Goal: Task Accomplishment & Management: Manage account settings

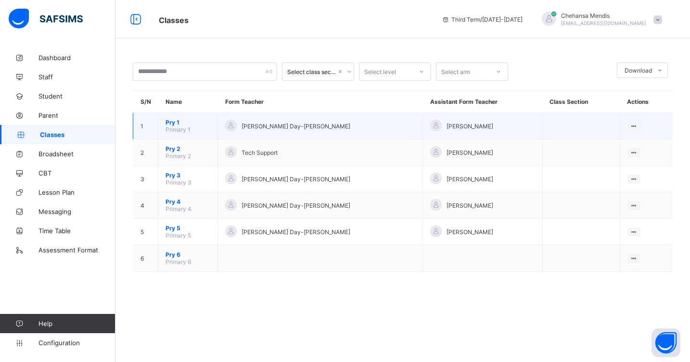
click at [351, 134] on td "[PERSON_NAME] Day-[PERSON_NAME]" at bounding box center [320, 126] width 205 height 26
click at [261, 117] on td "[PERSON_NAME] Day-[PERSON_NAME]" at bounding box center [320, 126] width 205 height 26
click at [624, 136] on ul "View Class Assign form Teacher" at bounding box center [601, 154] width 78 height 36
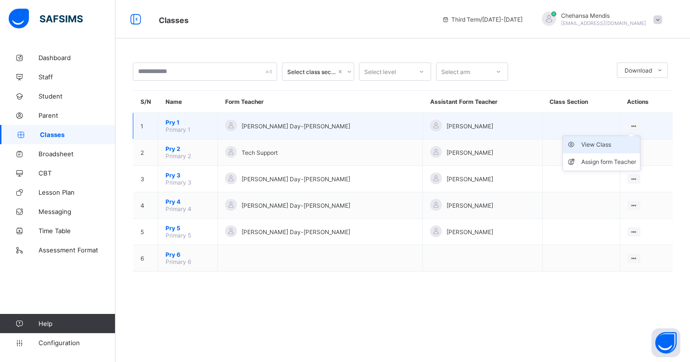
click at [600, 145] on div "View Class" at bounding box center [608, 145] width 55 height 10
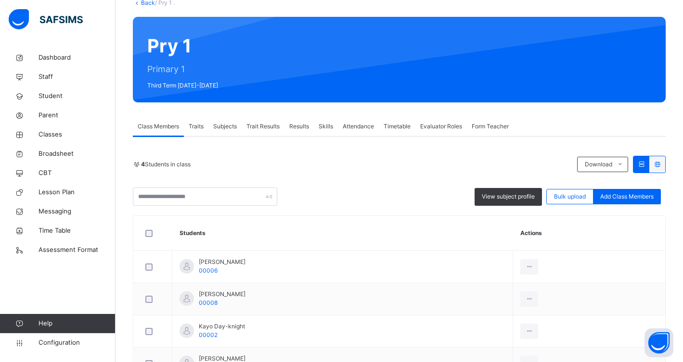
scroll to position [118, 0]
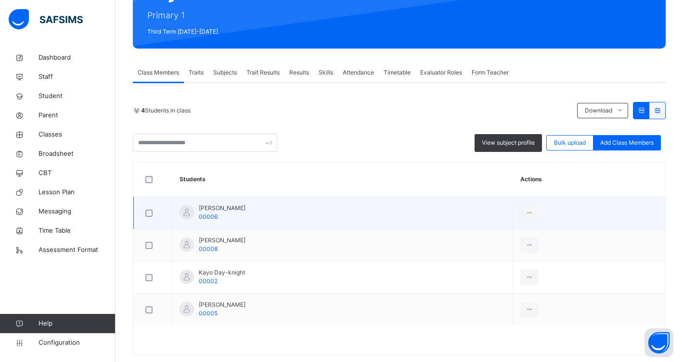
click at [217, 213] on div "[PERSON_NAME] 00006" at bounding box center [222, 212] width 47 height 17
click at [217, 212] on span "[PERSON_NAME]" at bounding box center [222, 208] width 47 height 9
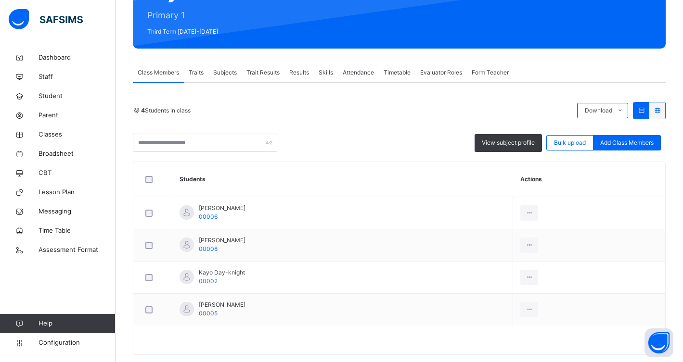
click at [230, 75] on span "Subjects" at bounding box center [225, 72] width 24 height 9
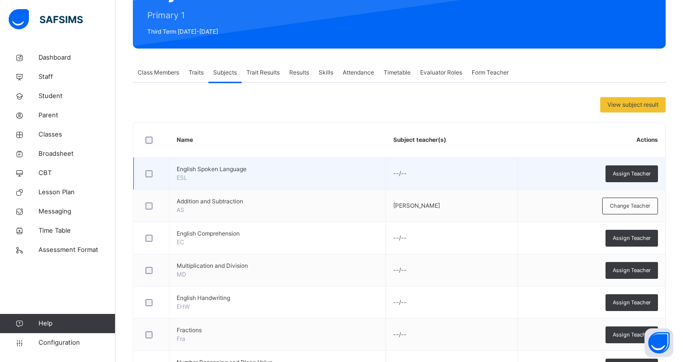
click at [216, 167] on span "English Spoken Language" at bounding box center [278, 169] width 202 height 9
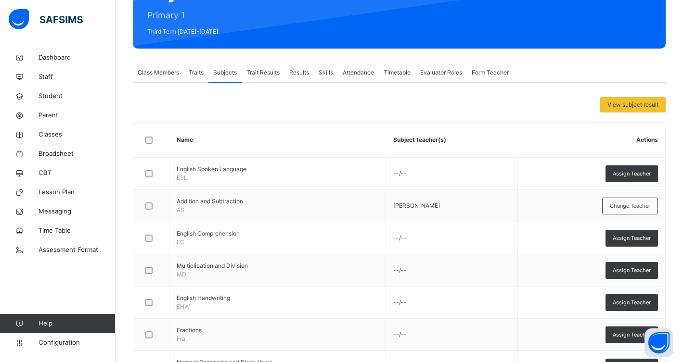
click at [259, 72] on span "Trait Results" at bounding box center [262, 72] width 33 height 9
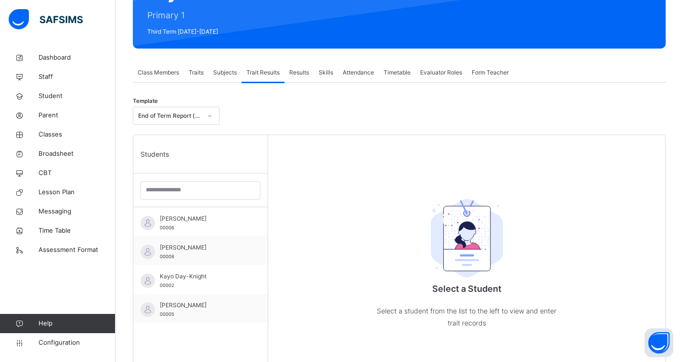
click at [302, 73] on span "Results" at bounding box center [299, 72] width 20 height 9
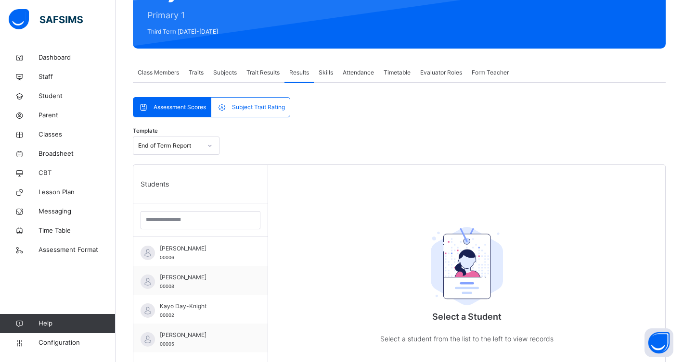
click at [330, 75] on span "Skills" at bounding box center [326, 72] width 14 height 9
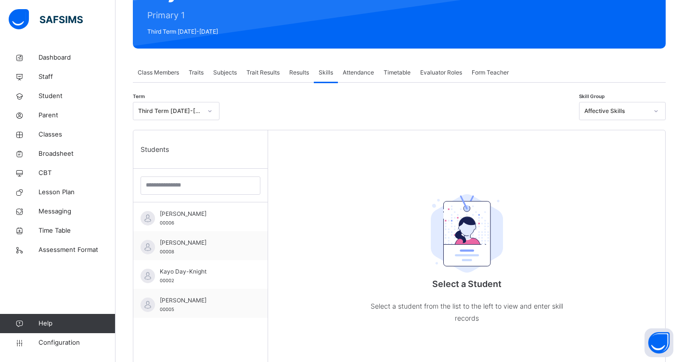
click at [351, 71] on span "Attendance" at bounding box center [358, 72] width 31 height 9
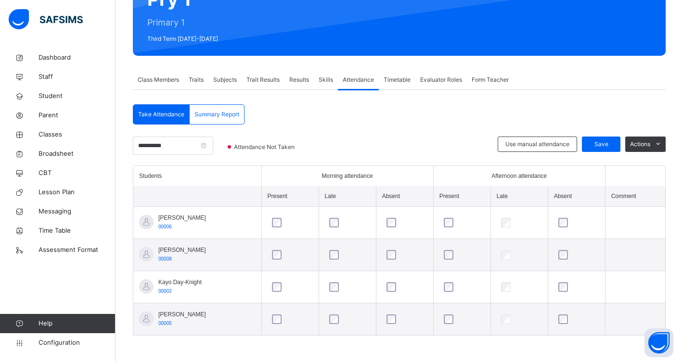
click at [410, 81] on span "Timetable" at bounding box center [396, 80] width 27 height 9
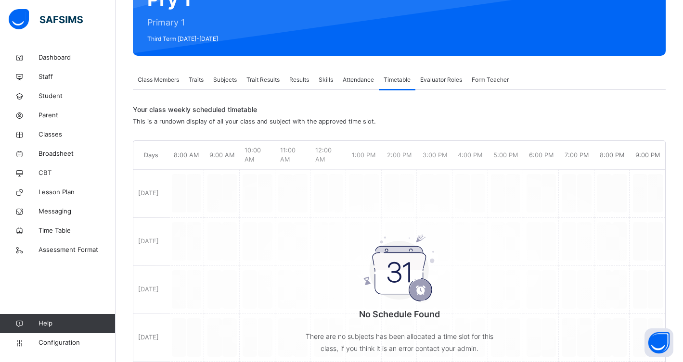
click at [434, 79] on span "Evaluator Roles" at bounding box center [441, 80] width 42 height 9
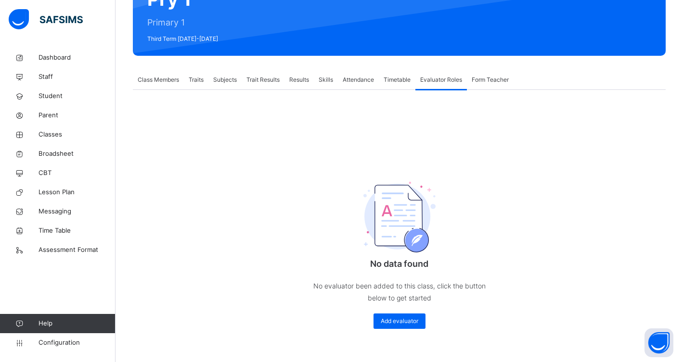
click at [181, 81] on div "Class Members" at bounding box center [158, 79] width 51 height 19
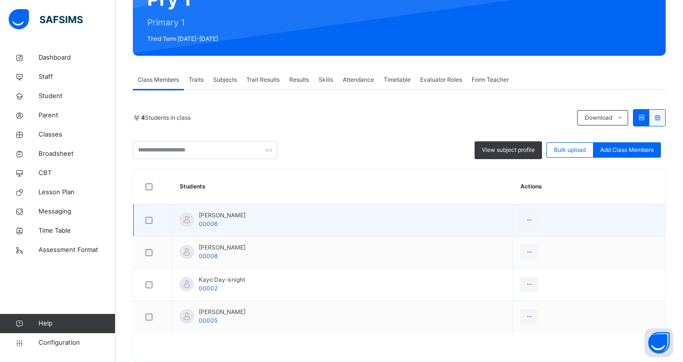
click at [209, 213] on span "[PERSON_NAME]" at bounding box center [222, 215] width 47 height 9
click at [153, 217] on div at bounding box center [152, 220] width 19 height 7
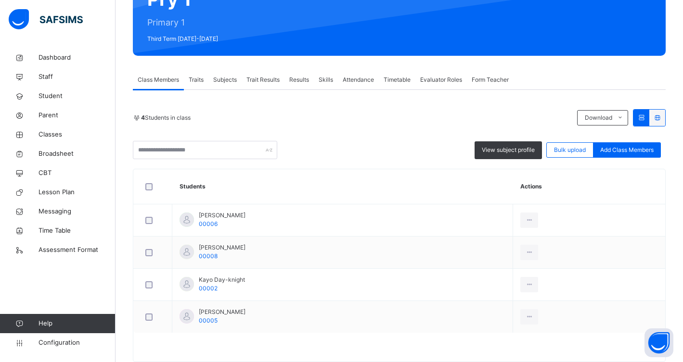
click at [201, 80] on span "Traits" at bounding box center [196, 80] width 15 height 9
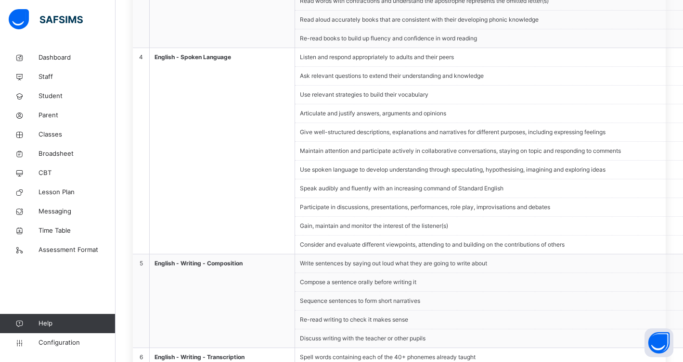
scroll to position [0, 0]
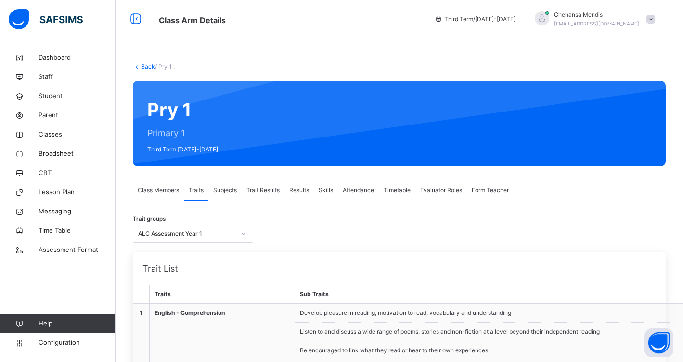
click at [231, 189] on span "Subjects" at bounding box center [225, 190] width 24 height 9
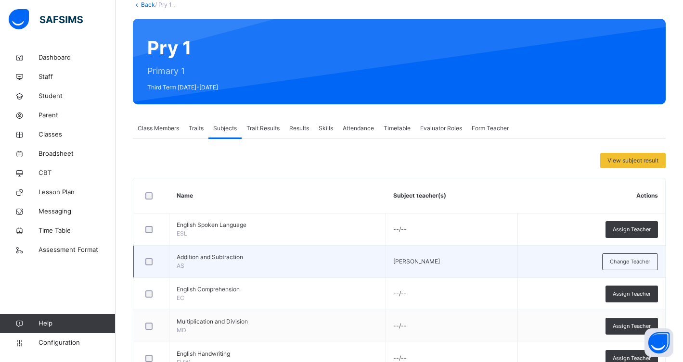
scroll to position [105, 0]
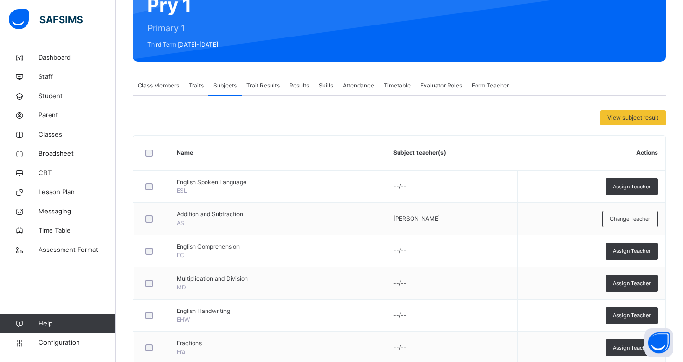
click at [280, 88] on span "Trait Results" at bounding box center [262, 85] width 33 height 9
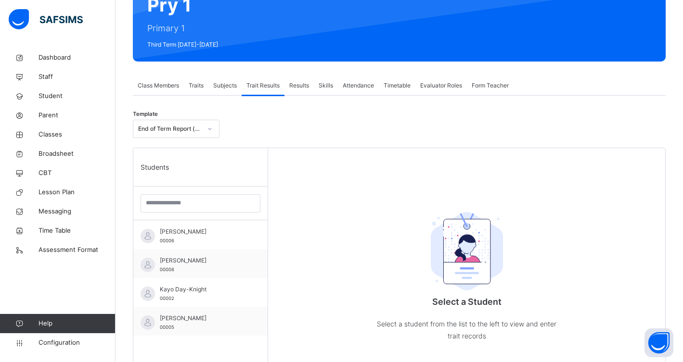
click at [317, 91] on div "Skills" at bounding box center [326, 85] width 24 height 19
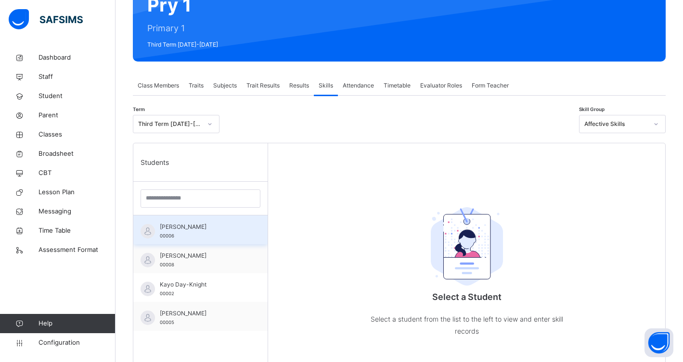
click at [181, 223] on span "[PERSON_NAME]" at bounding box center [203, 227] width 86 height 9
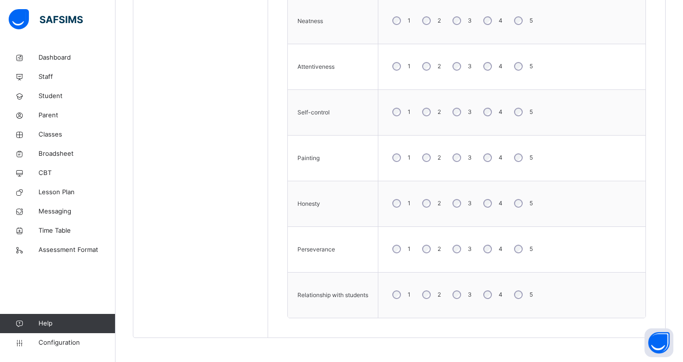
scroll to position [197, 0]
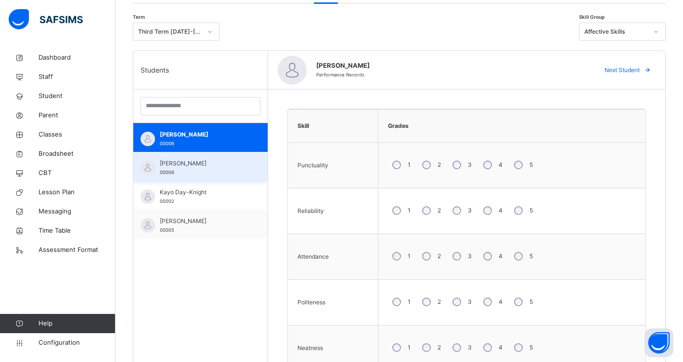
click at [230, 166] on span "[PERSON_NAME]" at bounding box center [203, 163] width 86 height 9
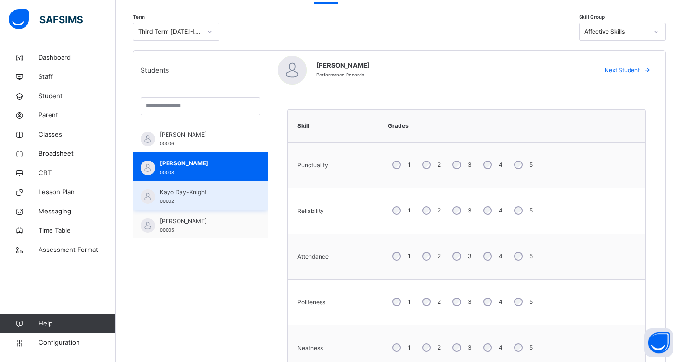
click at [227, 208] on div "Kayo Day-Knight 00002" at bounding box center [200, 195] width 134 height 29
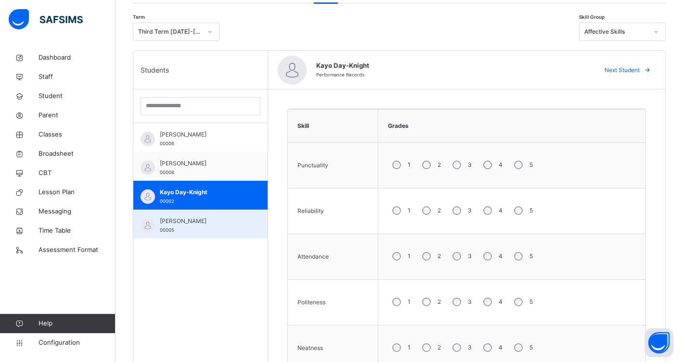
click at [225, 225] on span "[PERSON_NAME]" at bounding box center [203, 221] width 86 height 9
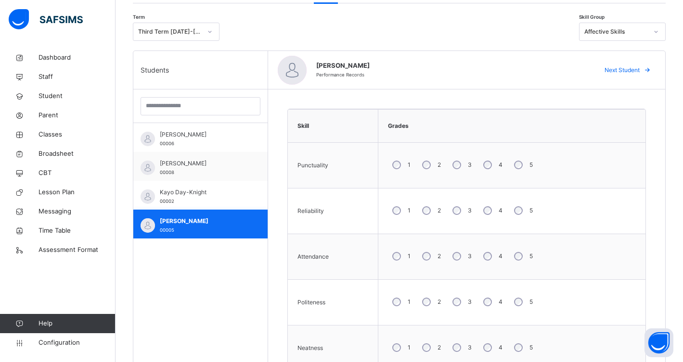
scroll to position [0, 0]
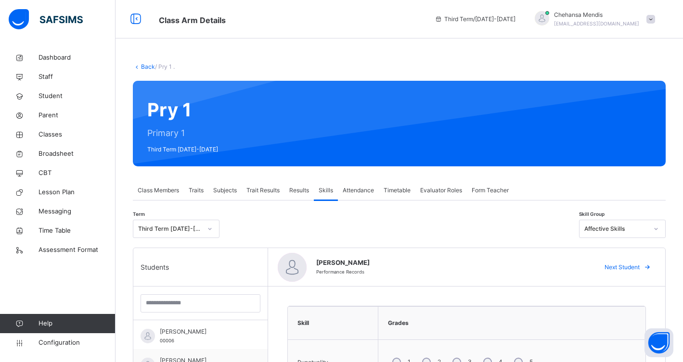
click at [175, 191] on span "Class Members" at bounding box center [158, 190] width 41 height 9
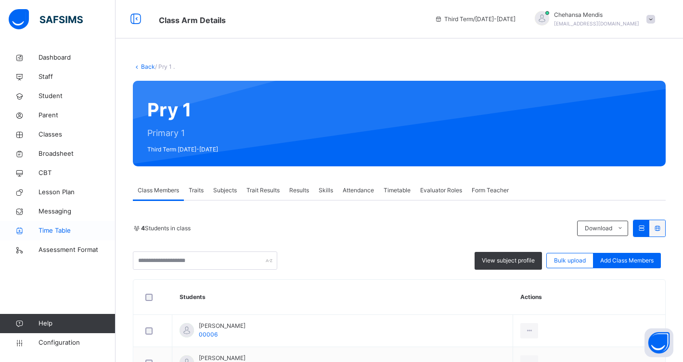
click at [68, 225] on link "Time Table" at bounding box center [57, 230] width 115 height 19
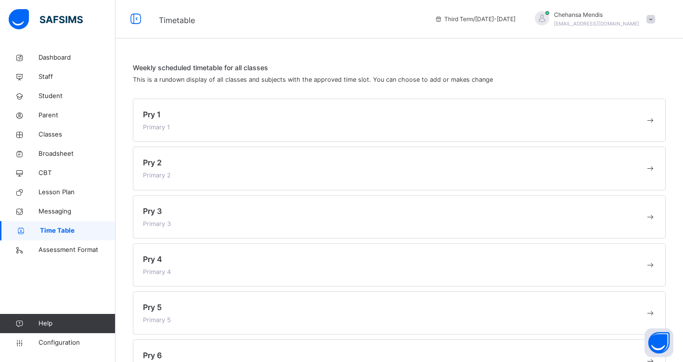
click at [215, 221] on div "Pry 3 Primary 3" at bounding box center [394, 216] width 502 height 23
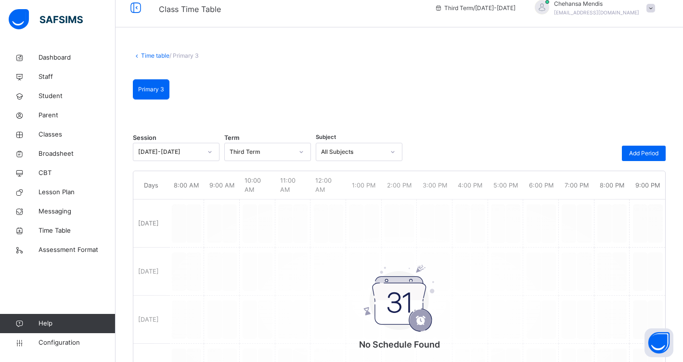
scroll to position [24, 0]
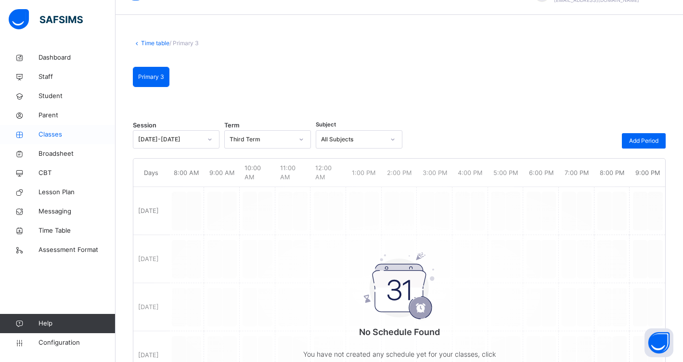
click at [55, 136] on span "Classes" at bounding box center [76, 135] width 77 height 10
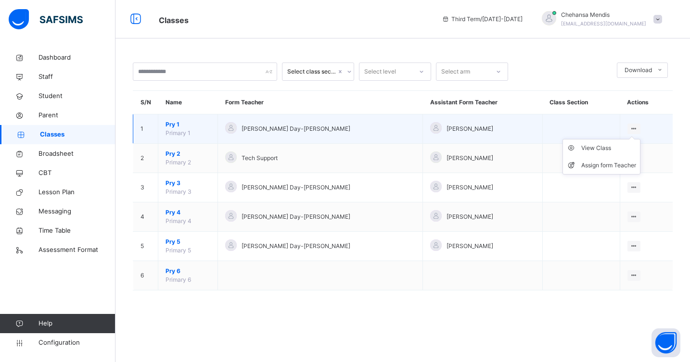
click at [630, 127] on icon at bounding box center [634, 128] width 8 height 7
click at [587, 146] on div "View Class" at bounding box center [608, 148] width 55 height 10
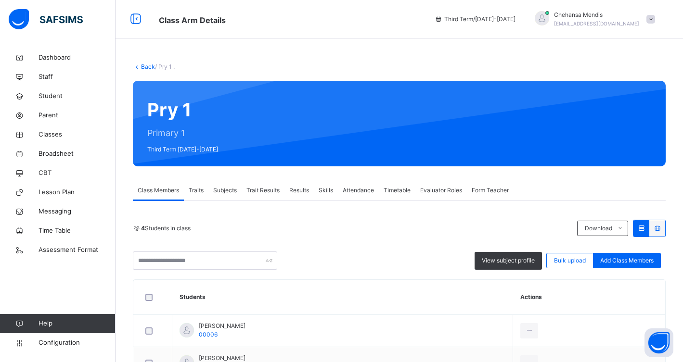
scroll to position [135, 0]
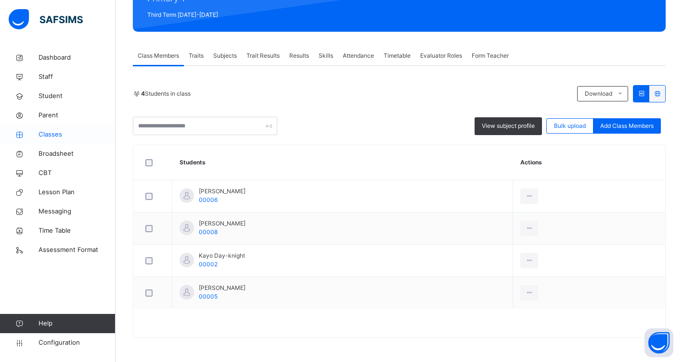
click at [39, 138] on span "Classes" at bounding box center [76, 135] width 77 height 10
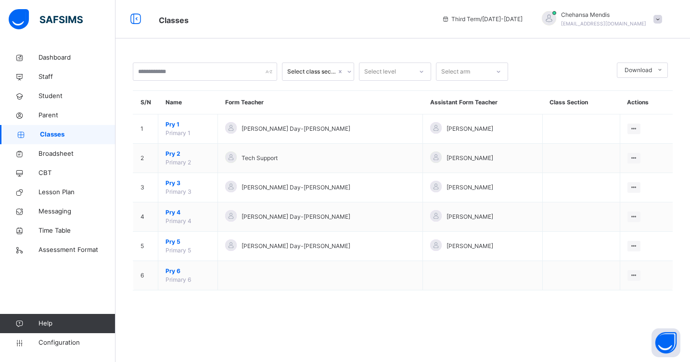
click at [298, 73] on div "Select class section" at bounding box center [311, 71] width 49 height 9
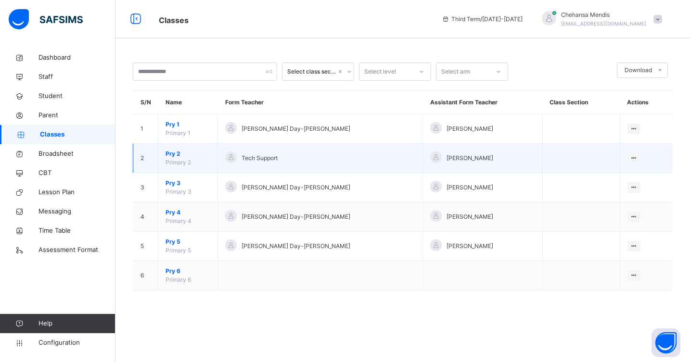
click at [171, 167] on td "Pry 2 Primary 2" at bounding box center [188, 158] width 60 height 29
click at [627, 157] on div at bounding box center [633, 158] width 13 height 11
click at [274, 164] on div "Tech Support" at bounding box center [320, 159] width 190 height 14
click at [153, 158] on td "2" at bounding box center [145, 158] width 25 height 29
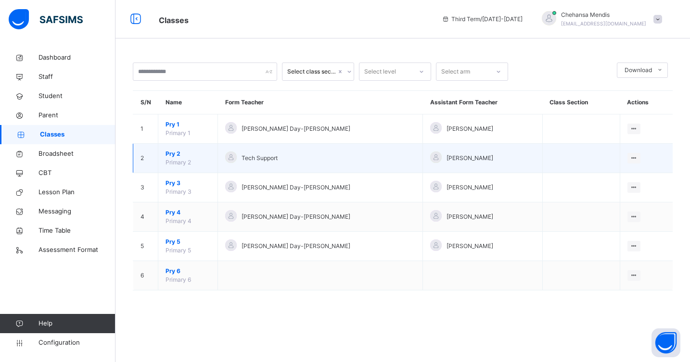
click at [175, 153] on span "Pry 2" at bounding box center [188, 154] width 45 height 9
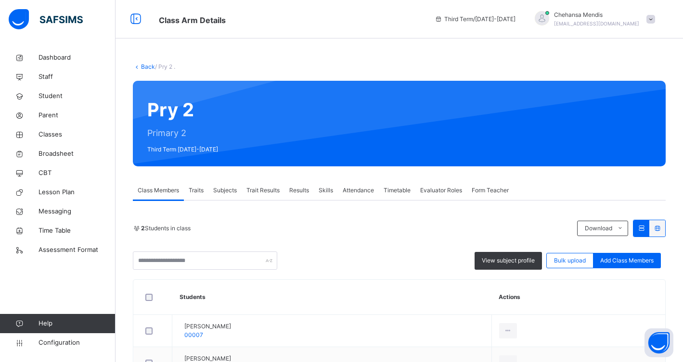
scroll to position [70, 0]
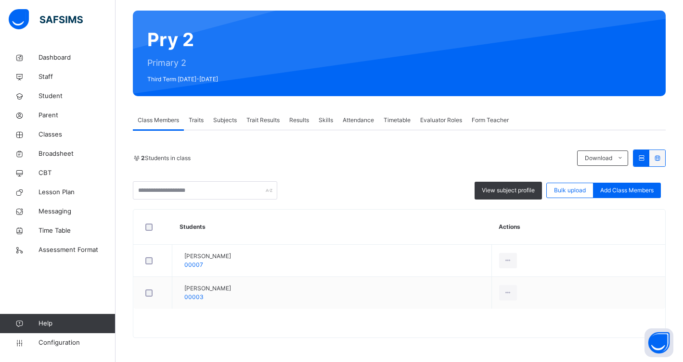
click at [224, 123] on span "Subjects" at bounding box center [225, 120] width 24 height 9
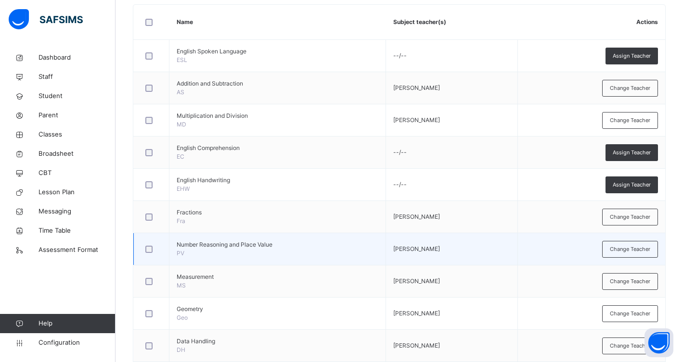
scroll to position [357, 0]
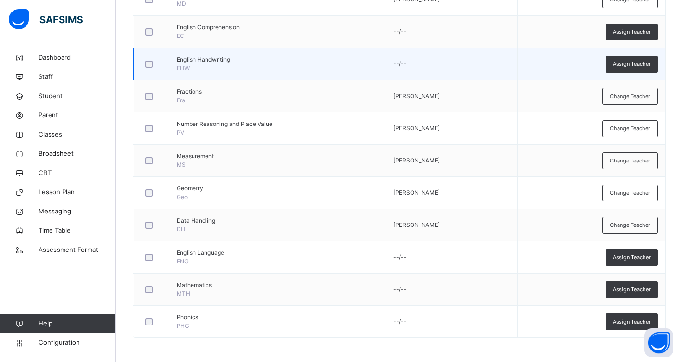
click at [202, 61] on span "English Handwriting" at bounding box center [278, 59] width 202 height 9
click at [630, 59] on div "Assign Teacher" at bounding box center [631, 64] width 52 height 17
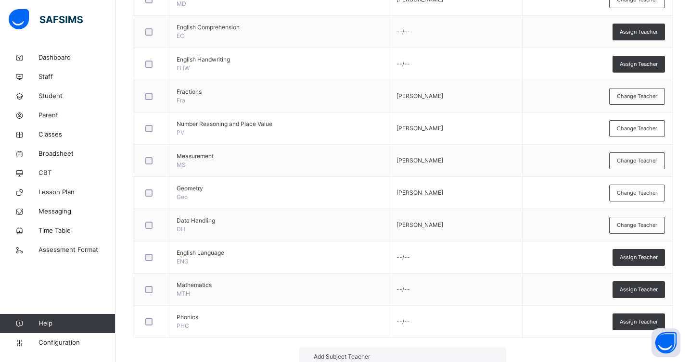
click at [487, 357] on div "×" at bounding box center [491, 367] width 9 height 20
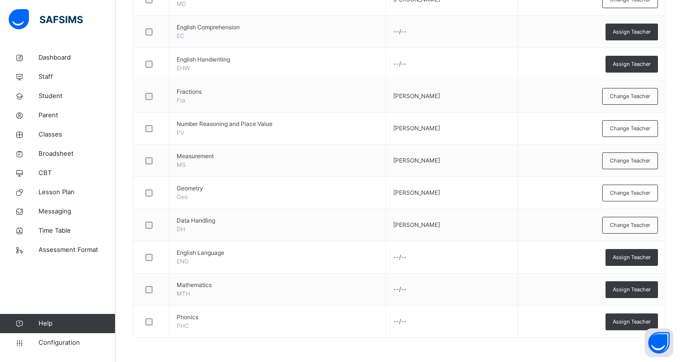
scroll to position [0, 0]
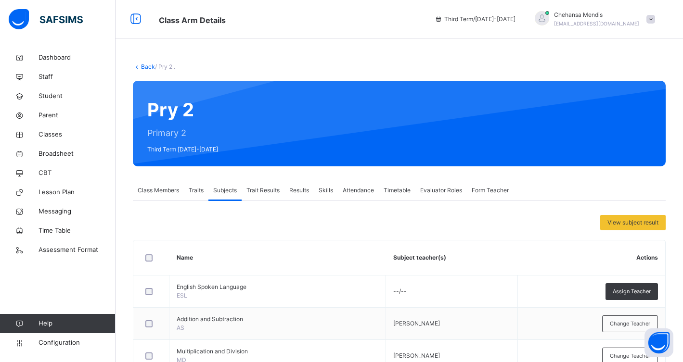
click at [194, 194] on span "Traits" at bounding box center [196, 190] width 15 height 9
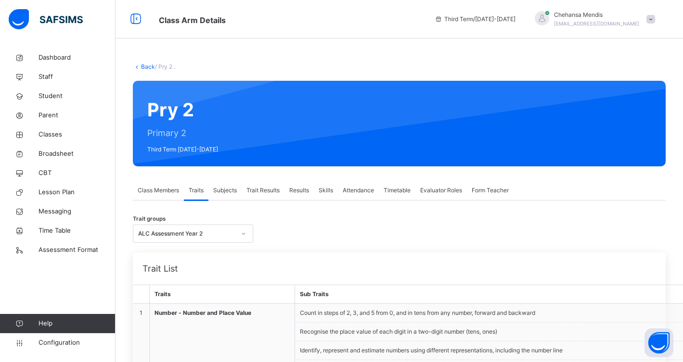
scroll to position [77, 0]
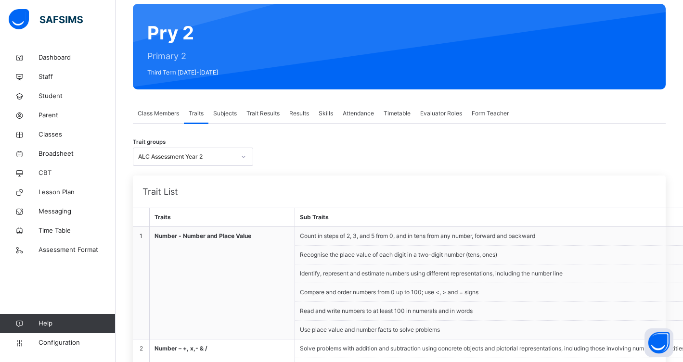
click at [224, 117] on span "Subjects" at bounding box center [225, 113] width 24 height 9
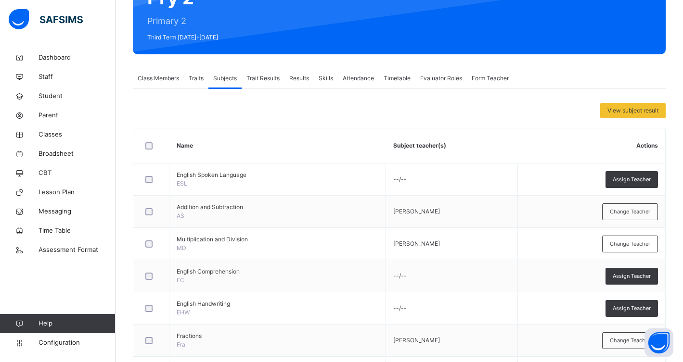
scroll to position [125, 0]
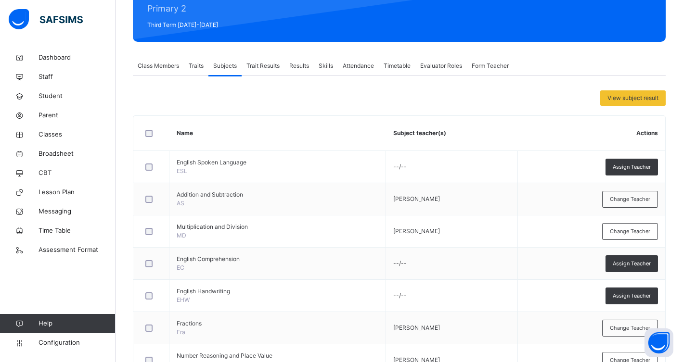
click at [262, 64] on span "Trait Results" at bounding box center [262, 66] width 33 height 9
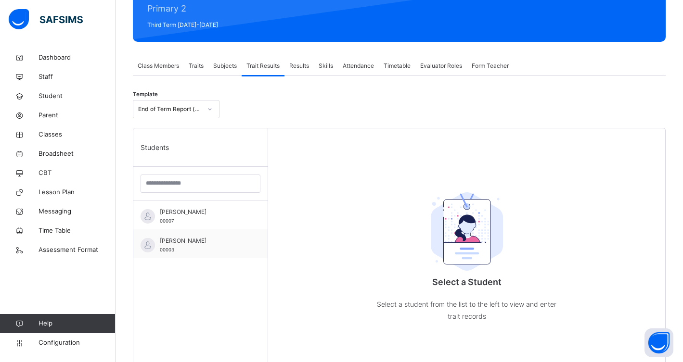
click at [231, 66] on span "Subjects" at bounding box center [225, 66] width 24 height 9
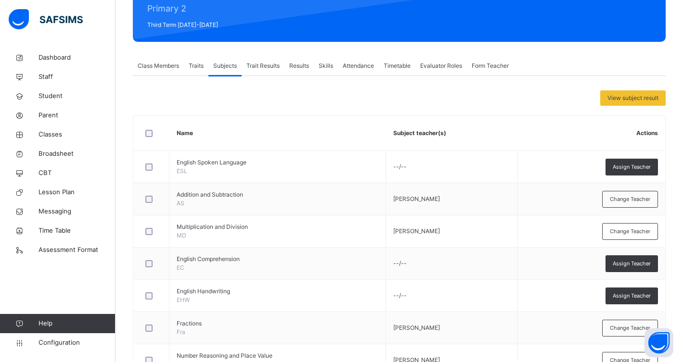
click at [199, 67] on span "Traits" at bounding box center [196, 66] width 15 height 9
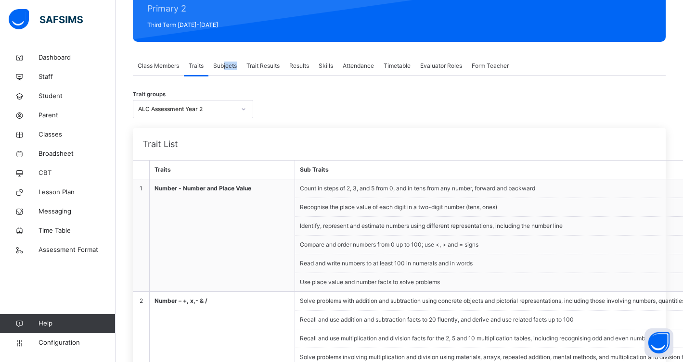
click at [224, 69] on span "Subjects" at bounding box center [225, 66] width 24 height 9
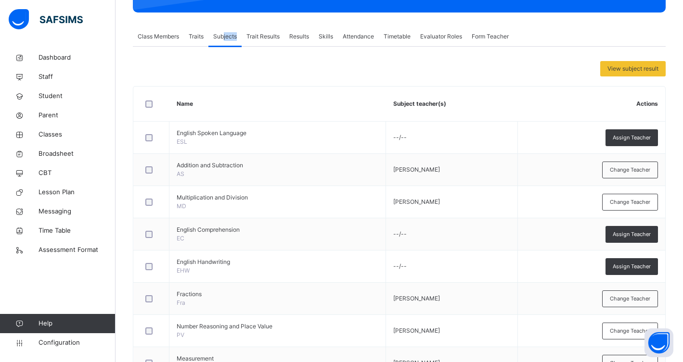
scroll to position [0, 0]
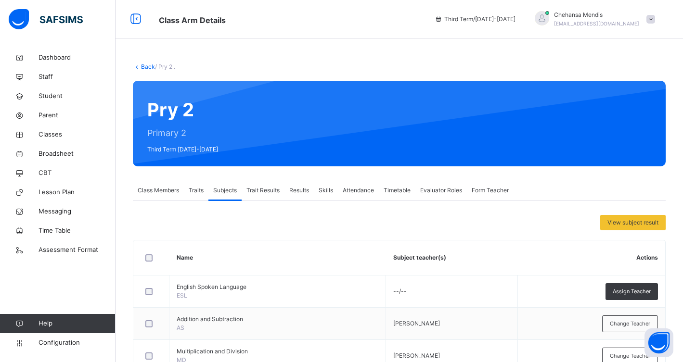
click at [275, 193] on span "Trait Results" at bounding box center [262, 190] width 33 height 9
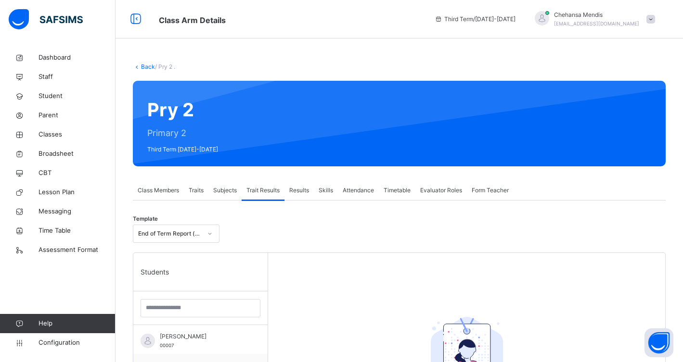
click at [199, 191] on span "Traits" at bounding box center [196, 190] width 15 height 9
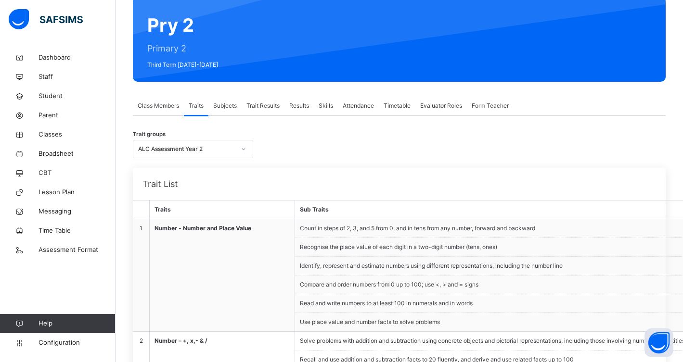
scroll to position [171, 0]
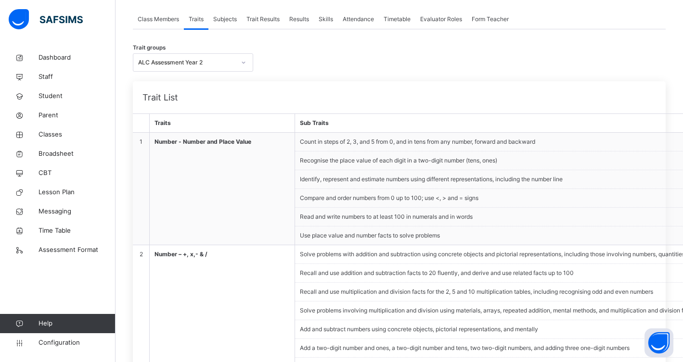
click at [213, 61] on div "ALC Assessment Year 2" at bounding box center [186, 62] width 97 height 9
click at [242, 148] on td "Number - Number and Place Value" at bounding box center [222, 189] width 145 height 113
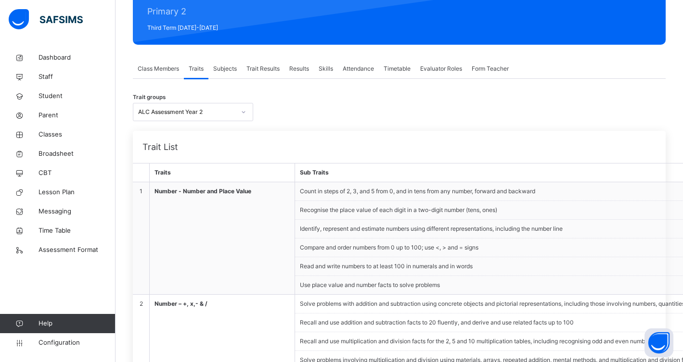
scroll to position [120, 0]
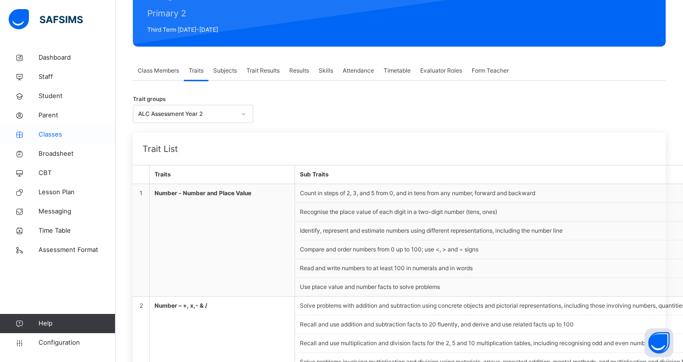
click at [61, 131] on span "Classes" at bounding box center [76, 135] width 77 height 10
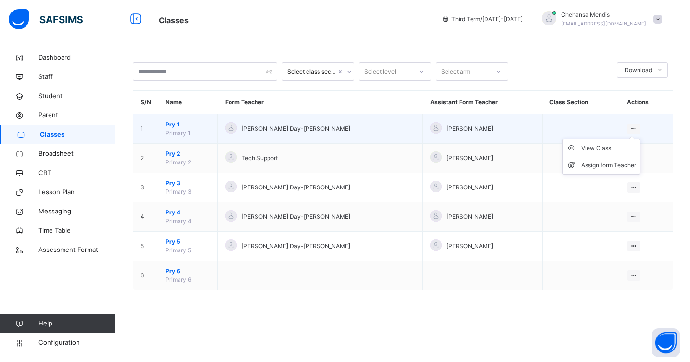
click at [629, 127] on div at bounding box center [633, 129] width 13 height 11
click at [597, 161] on div "Assign form Teacher" at bounding box center [608, 166] width 55 height 10
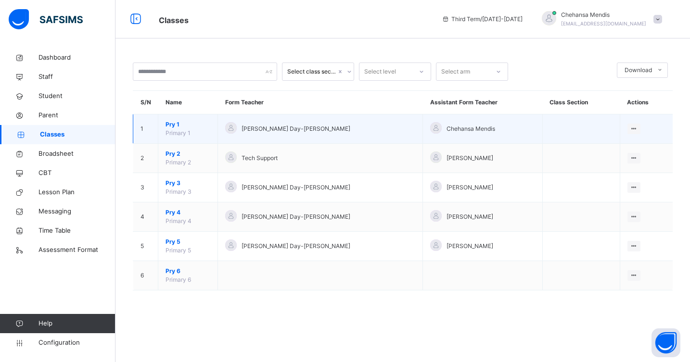
click at [171, 124] on span "Pry 1" at bounding box center [188, 124] width 45 height 9
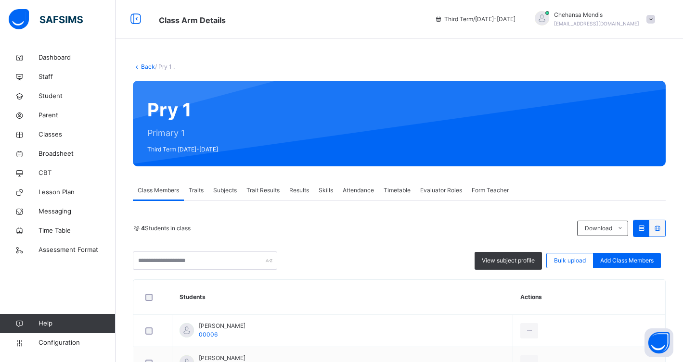
click at [197, 191] on span "Traits" at bounding box center [196, 190] width 15 height 9
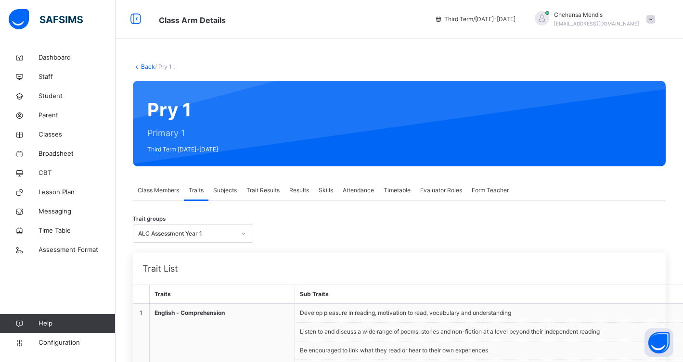
drag, startPoint x: 200, startPoint y: 191, endPoint x: 261, endPoint y: 172, distance: 63.8
click at [200, 191] on span "Traits" at bounding box center [196, 190] width 15 height 9
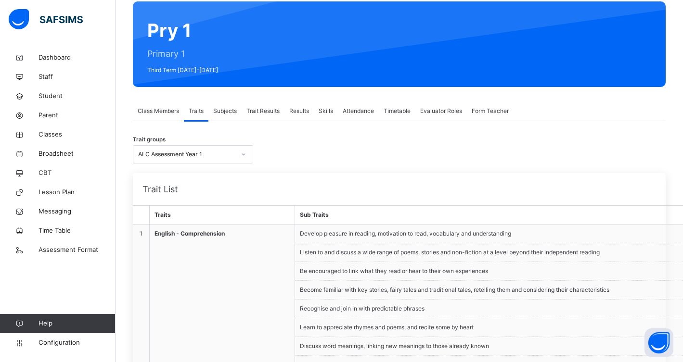
scroll to position [146, 0]
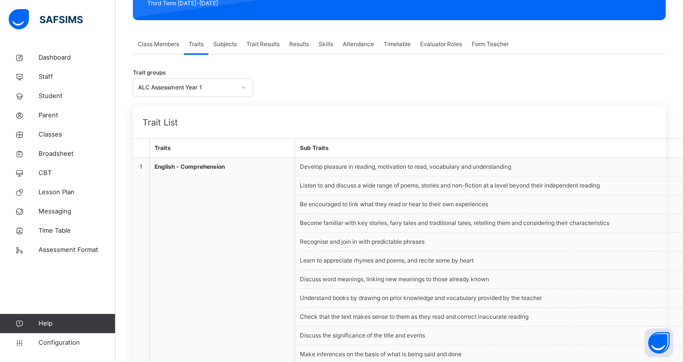
click at [252, 41] on span "Trait Results" at bounding box center [262, 44] width 33 height 9
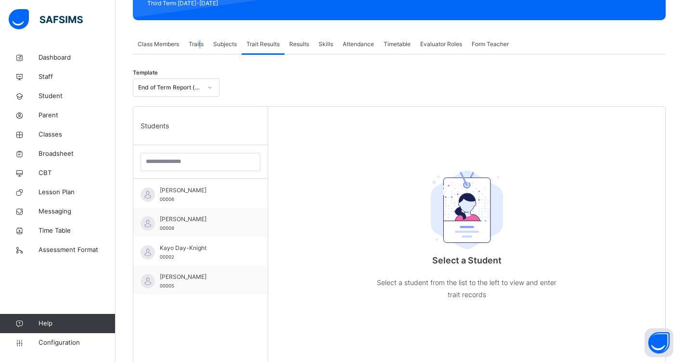
click at [201, 44] on span "Traits" at bounding box center [196, 44] width 15 height 9
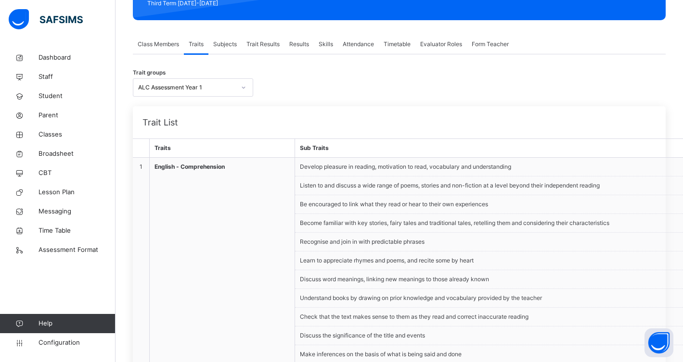
click at [182, 42] on div "Class Members" at bounding box center [158, 44] width 51 height 19
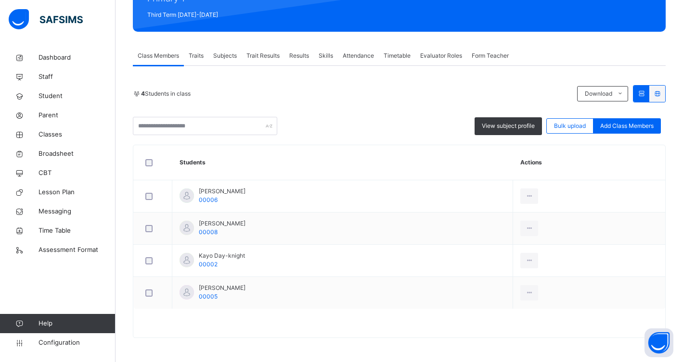
click at [198, 62] on div "Traits" at bounding box center [196, 55] width 25 height 19
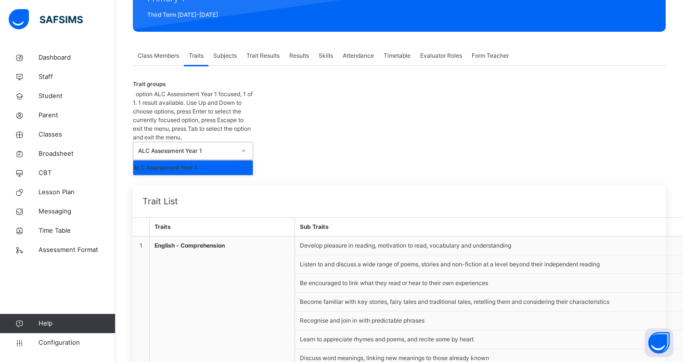
click at [206, 142] on div "ALC Assessment Year 1" at bounding box center [183, 150] width 101 height 17
click at [205, 161] on div "ALC Assessment Year 1" at bounding box center [192, 168] width 119 height 14
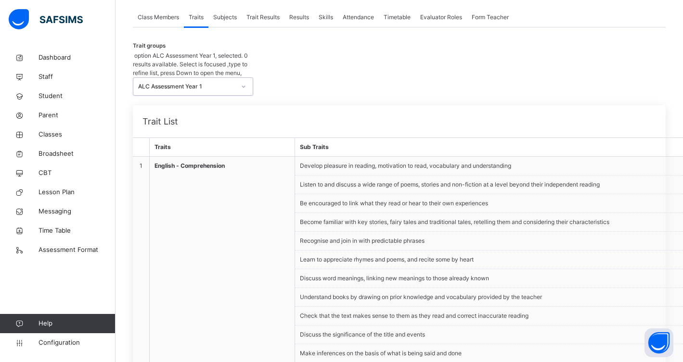
scroll to position [7, 0]
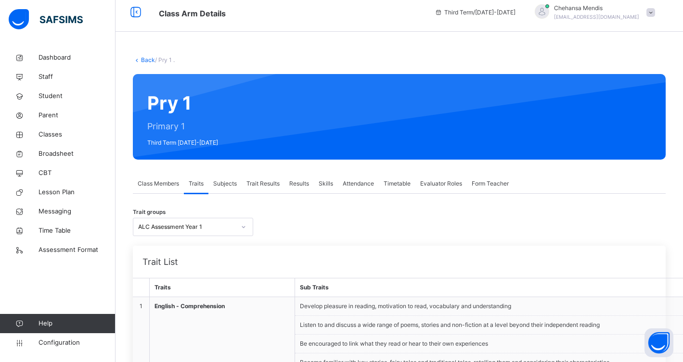
click at [258, 192] on div "Trait Results" at bounding box center [263, 183] width 43 height 19
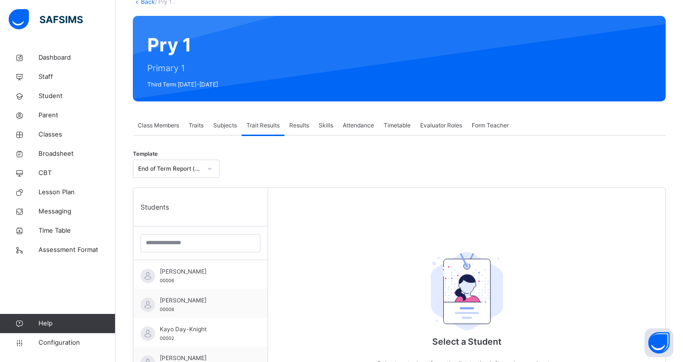
scroll to position [47, 0]
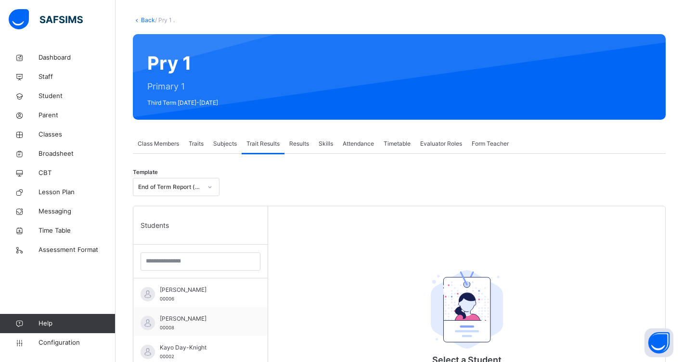
click at [200, 149] on div "Traits" at bounding box center [196, 143] width 25 height 19
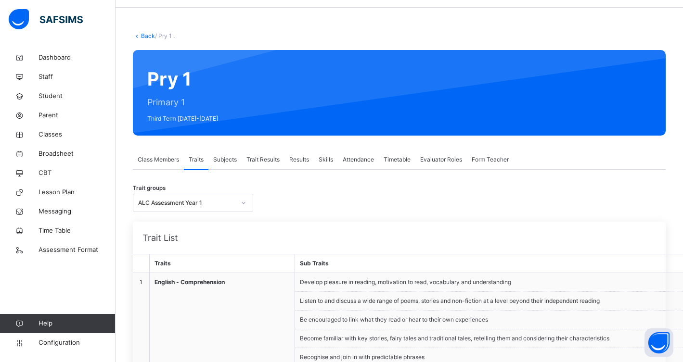
scroll to position [55, 0]
